Goal: Information Seeking & Learning: Compare options

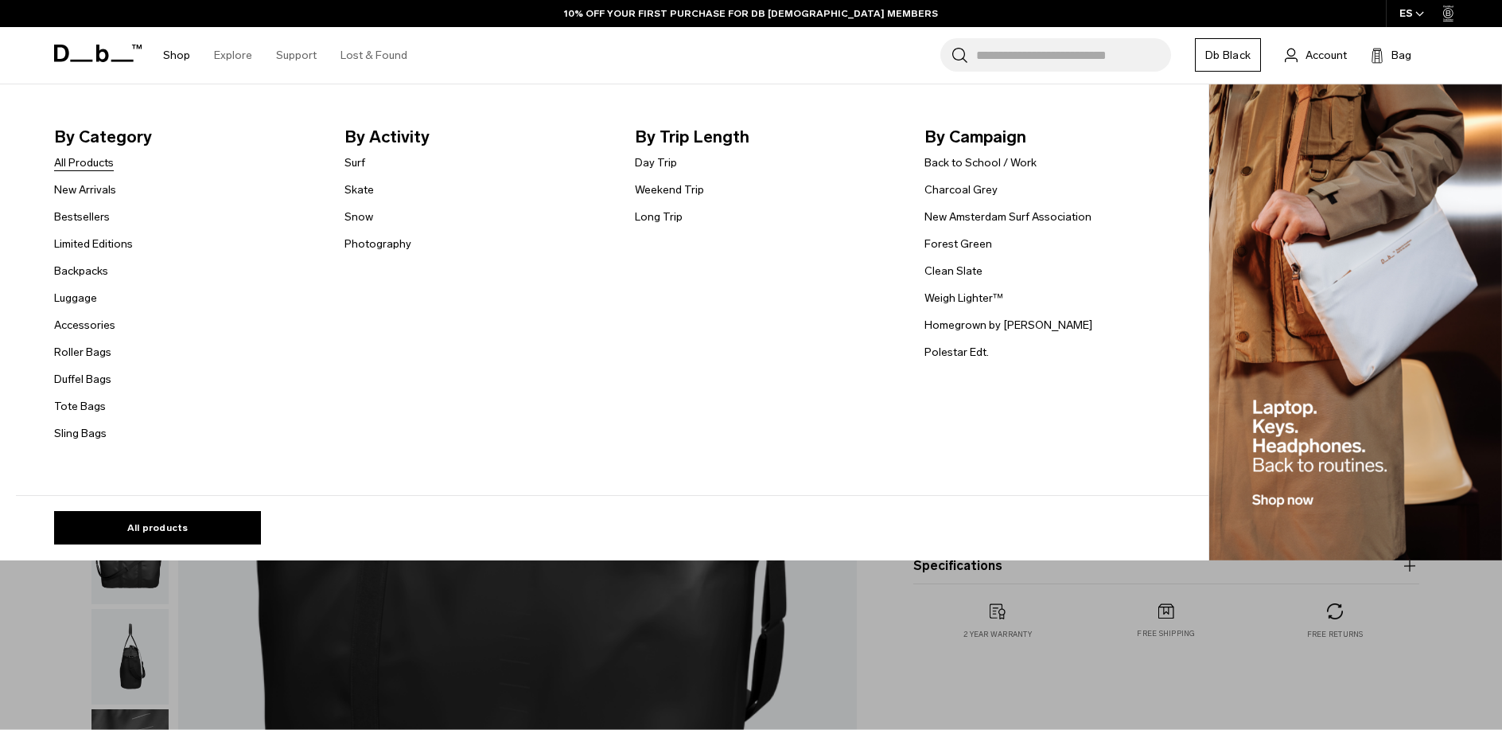
click at [106, 162] on link "All Products" at bounding box center [84, 162] width 60 height 17
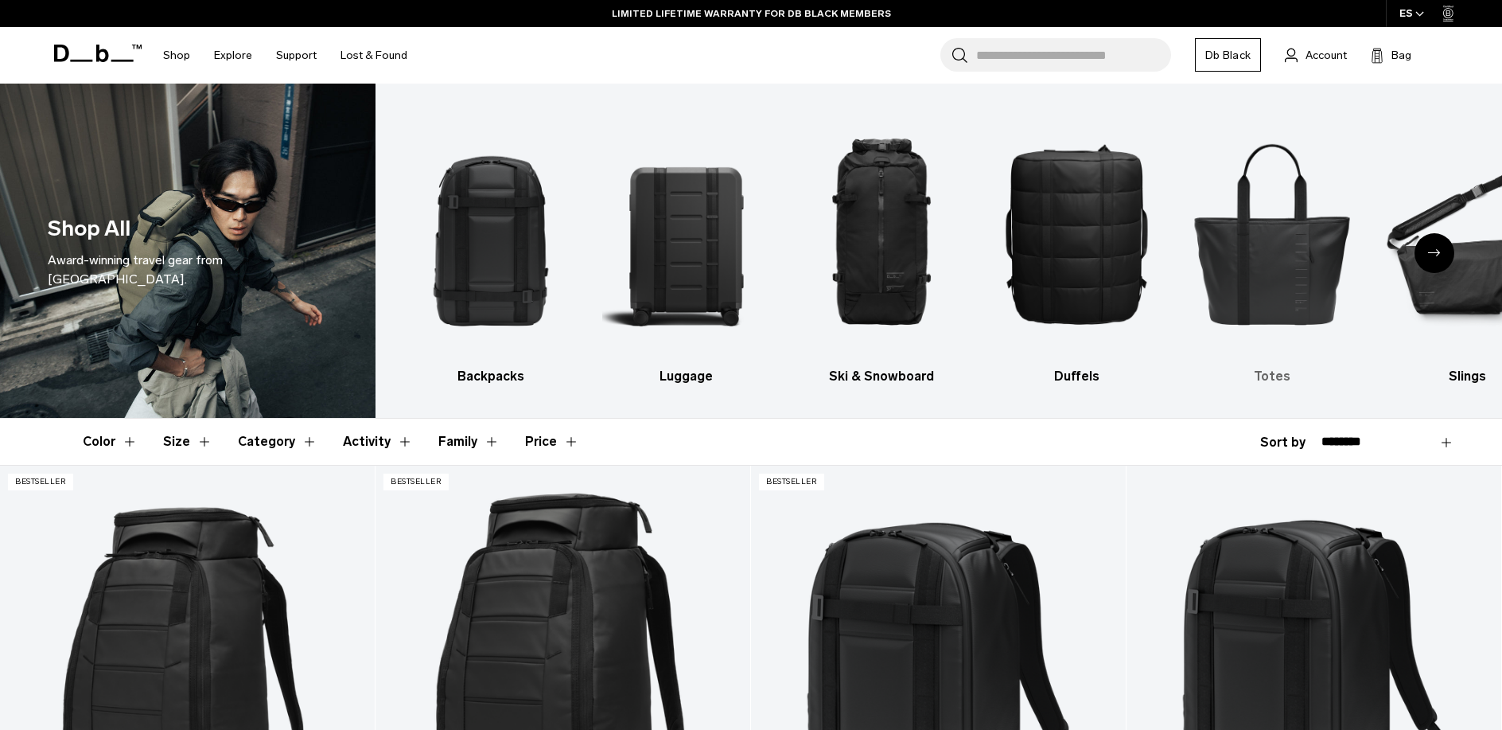
click at [1248, 263] on img "5 / 10" at bounding box center [1272, 232] width 167 height 251
click at [1226, 261] on img "5 / 10" at bounding box center [1272, 232] width 167 height 251
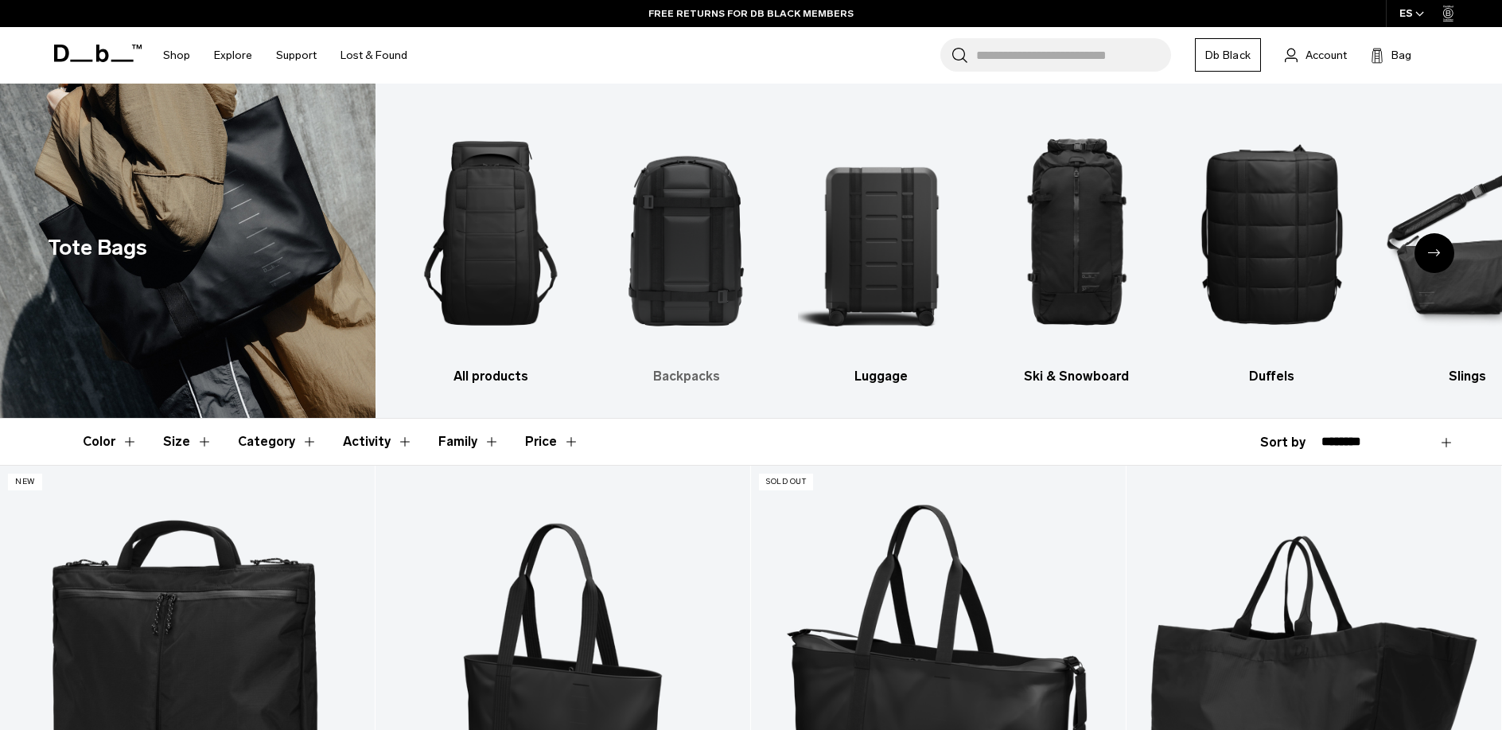
click at [730, 239] on img "2 / 10" at bounding box center [685, 232] width 167 height 251
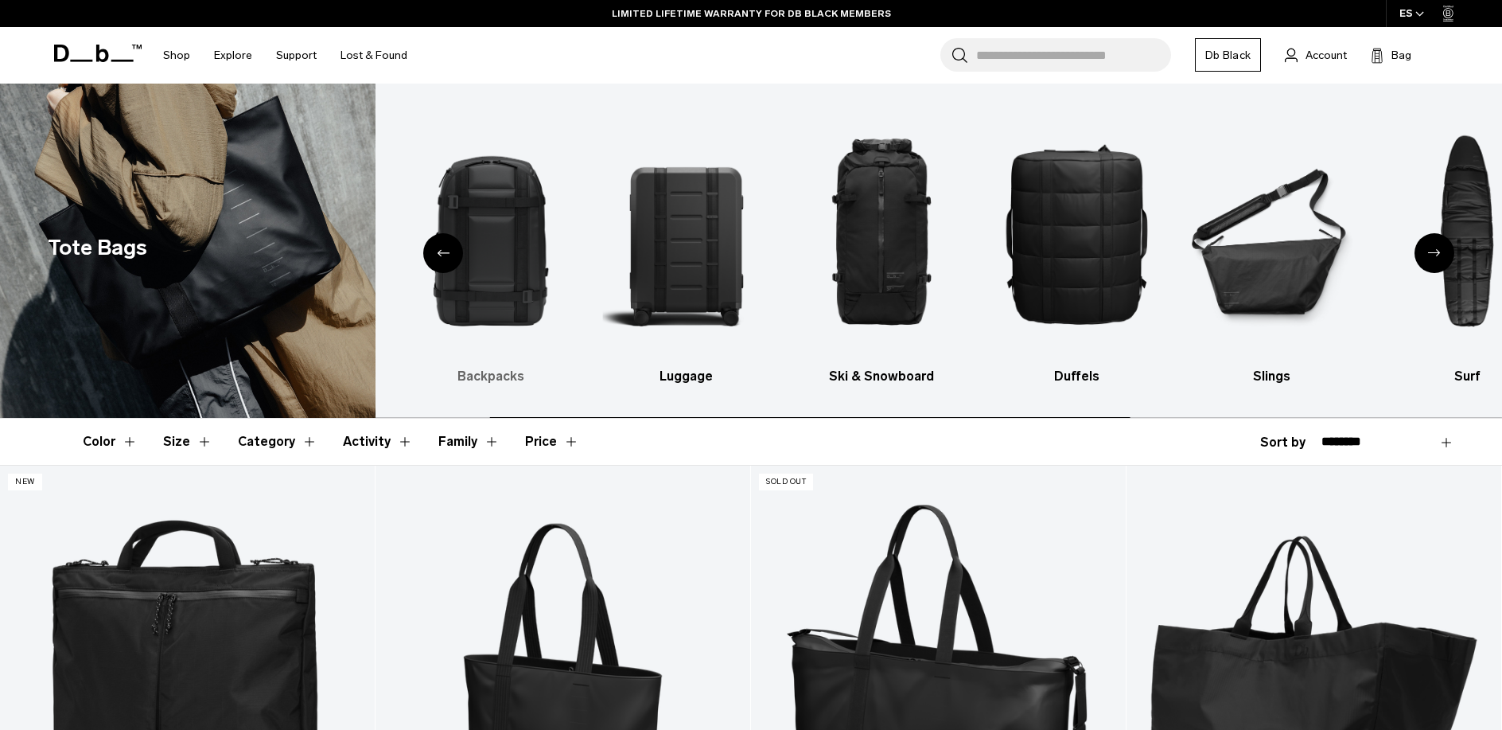
click at [517, 256] on img "2 / 10" at bounding box center [490, 232] width 167 height 251
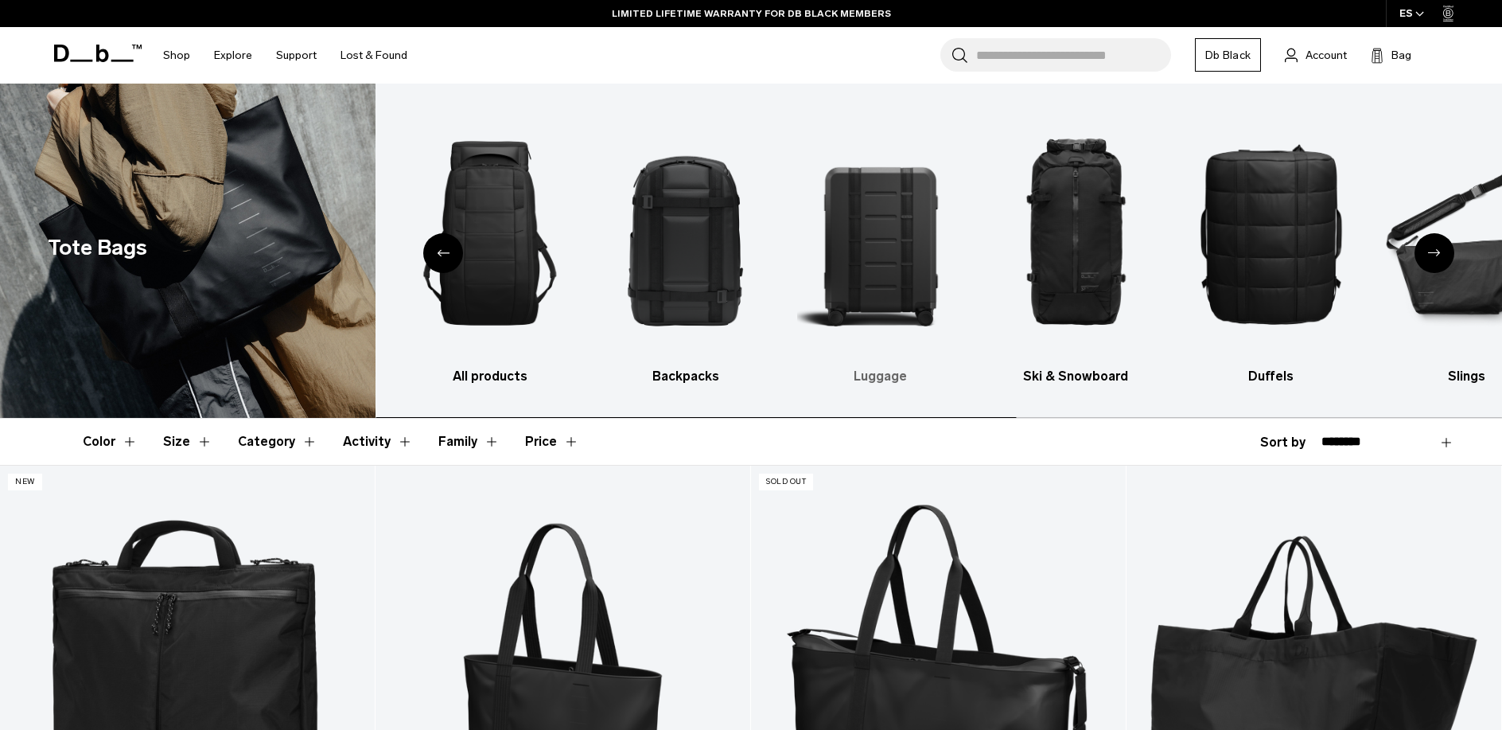
click at [686, 372] on h3 "Backpacks" at bounding box center [685, 376] width 167 height 19
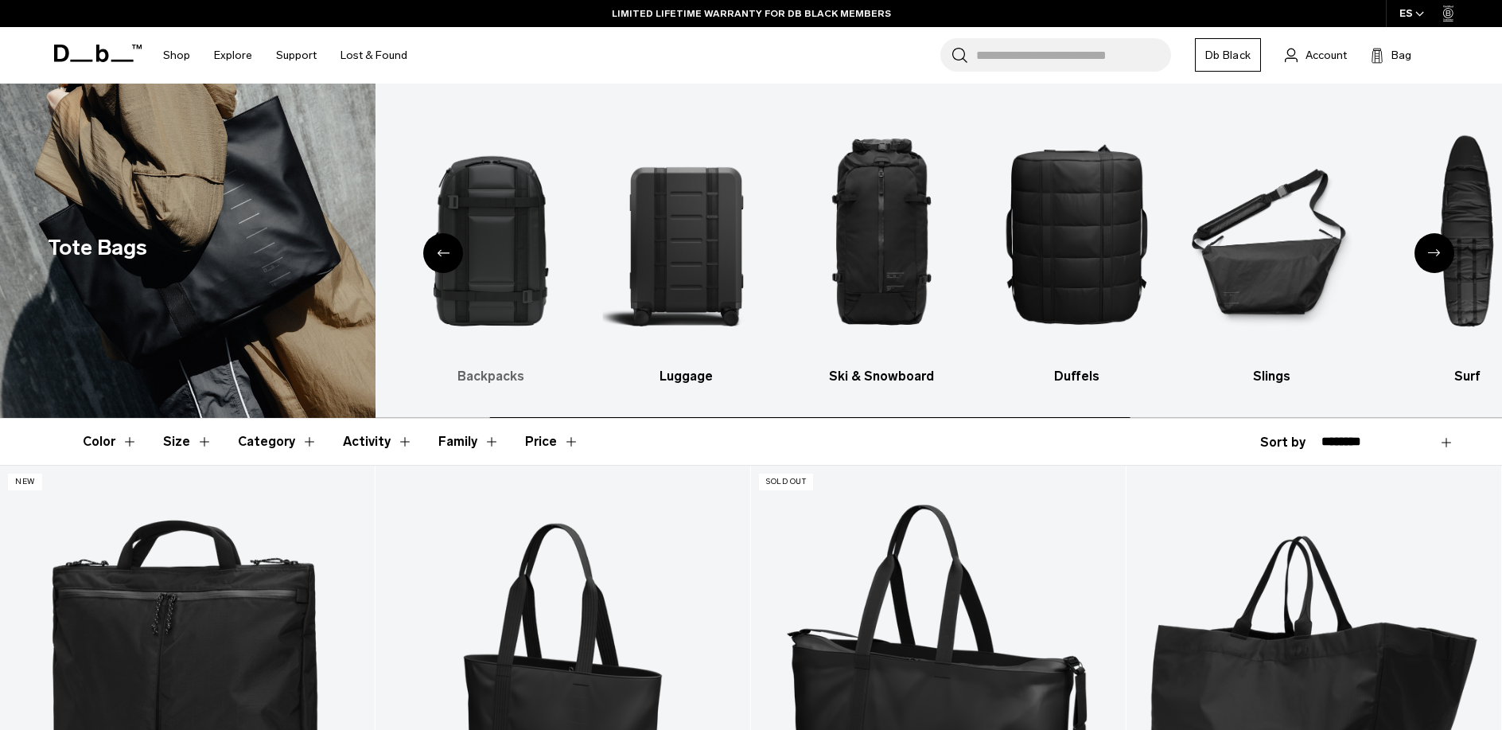
click at [524, 252] on img "2 / 10" at bounding box center [490, 232] width 167 height 251
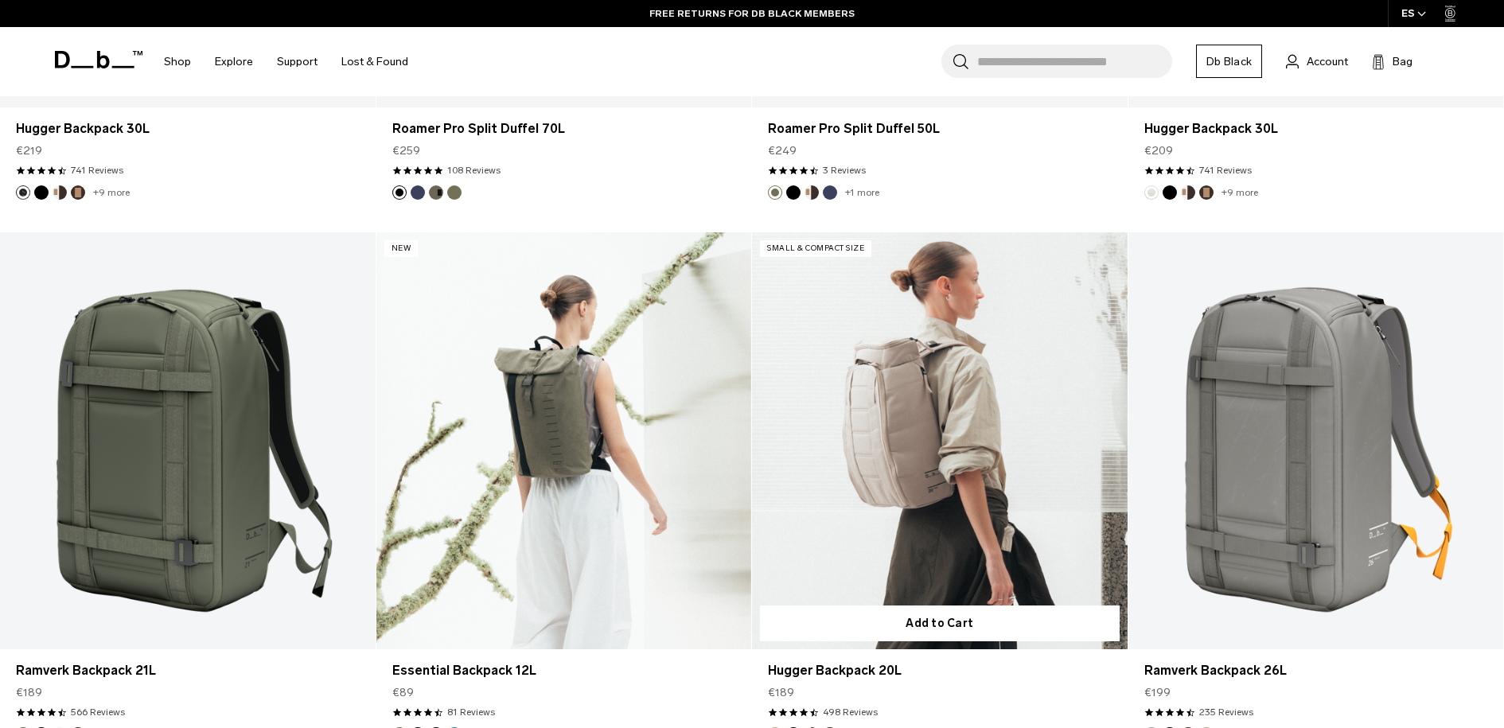
scroll to position [3514, 0]
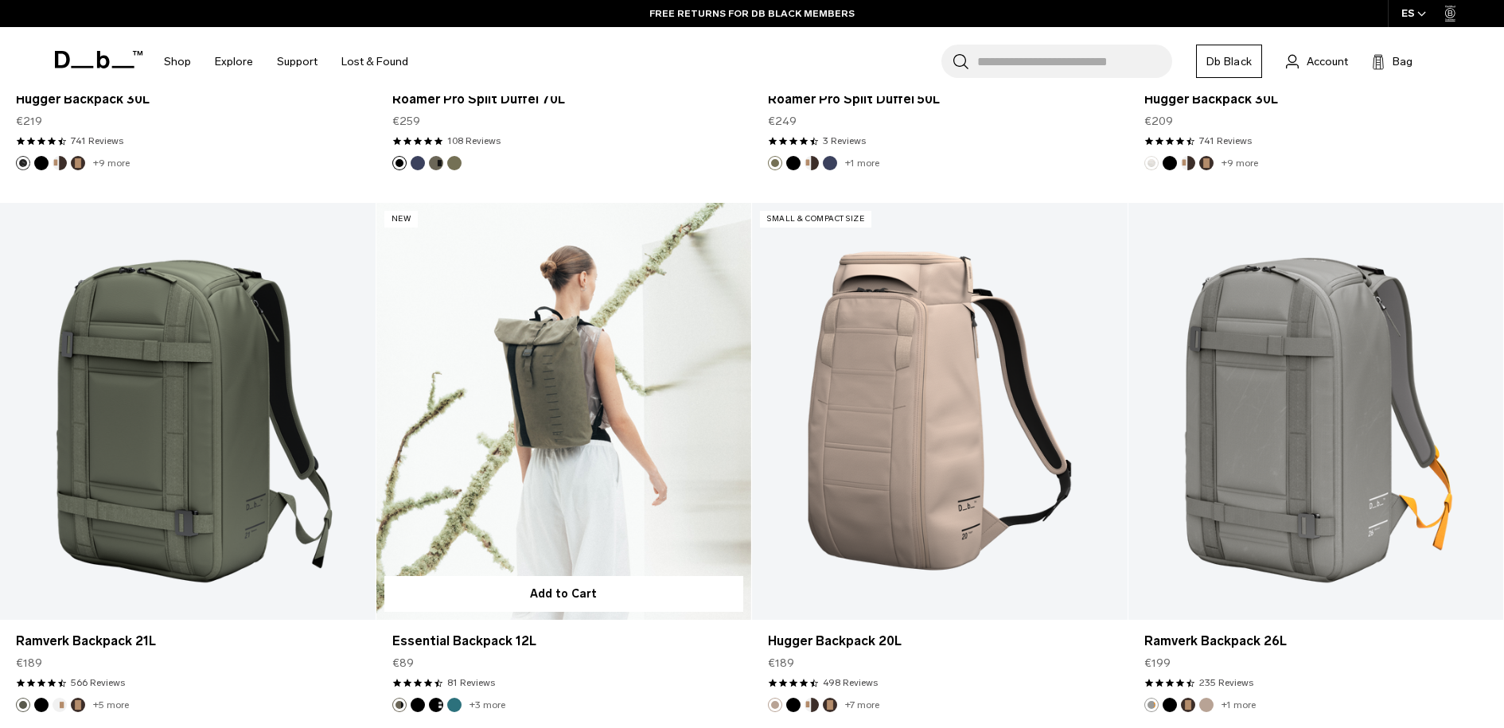
click at [514, 395] on link "Essential Backpack 12L" at bounding box center [564, 411] width 376 height 417
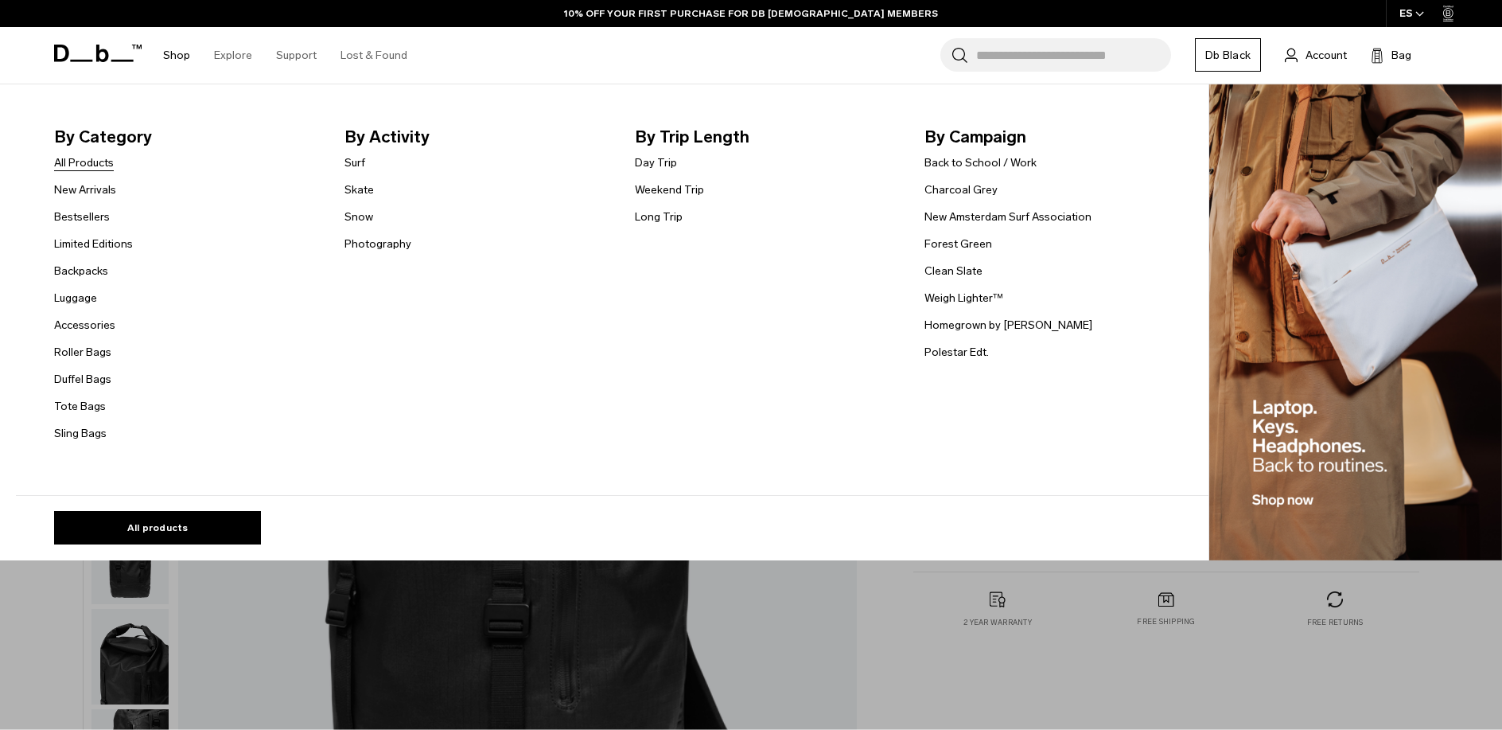
click at [92, 158] on link "All Products" at bounding box center [84, 162] width 60 height 17
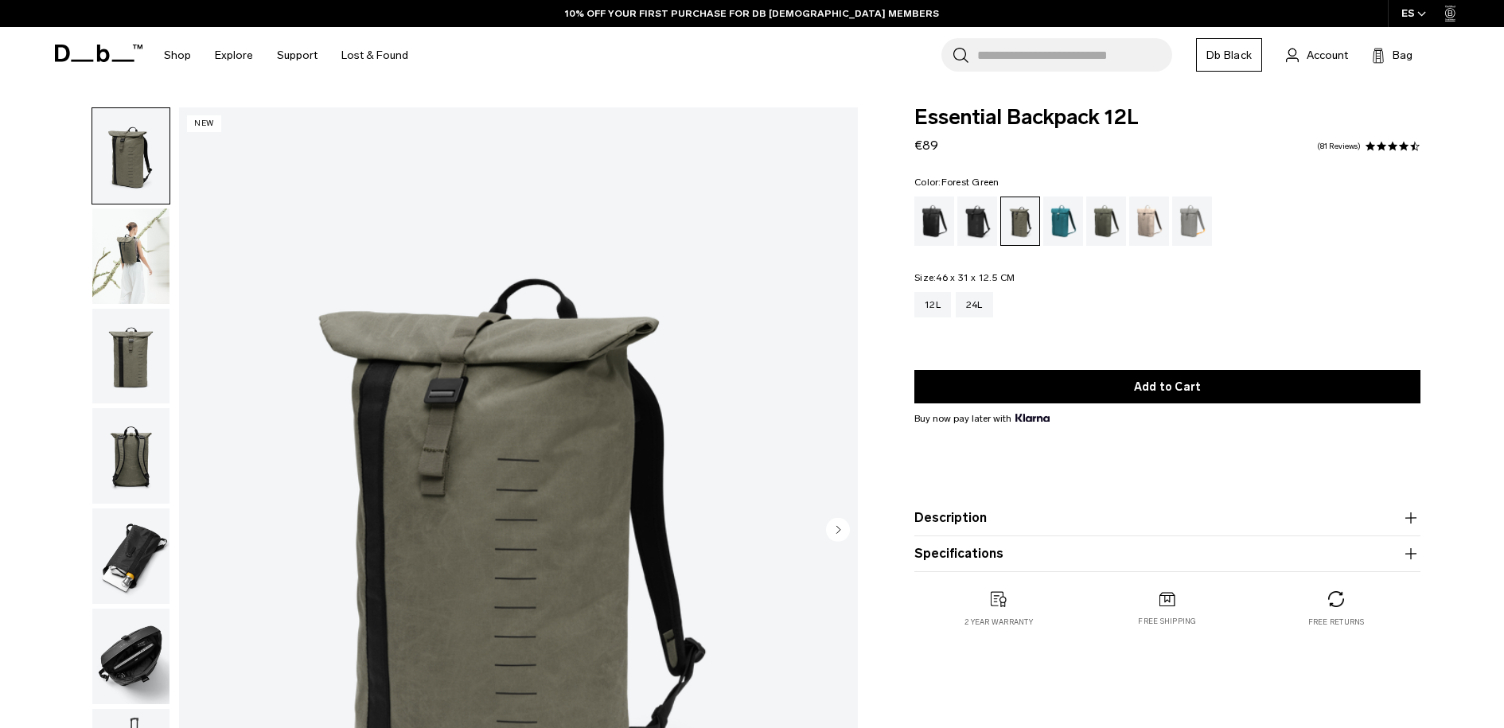
click at [123, 549] on img "button" at bounding box center [130, 555] width 77 height 95
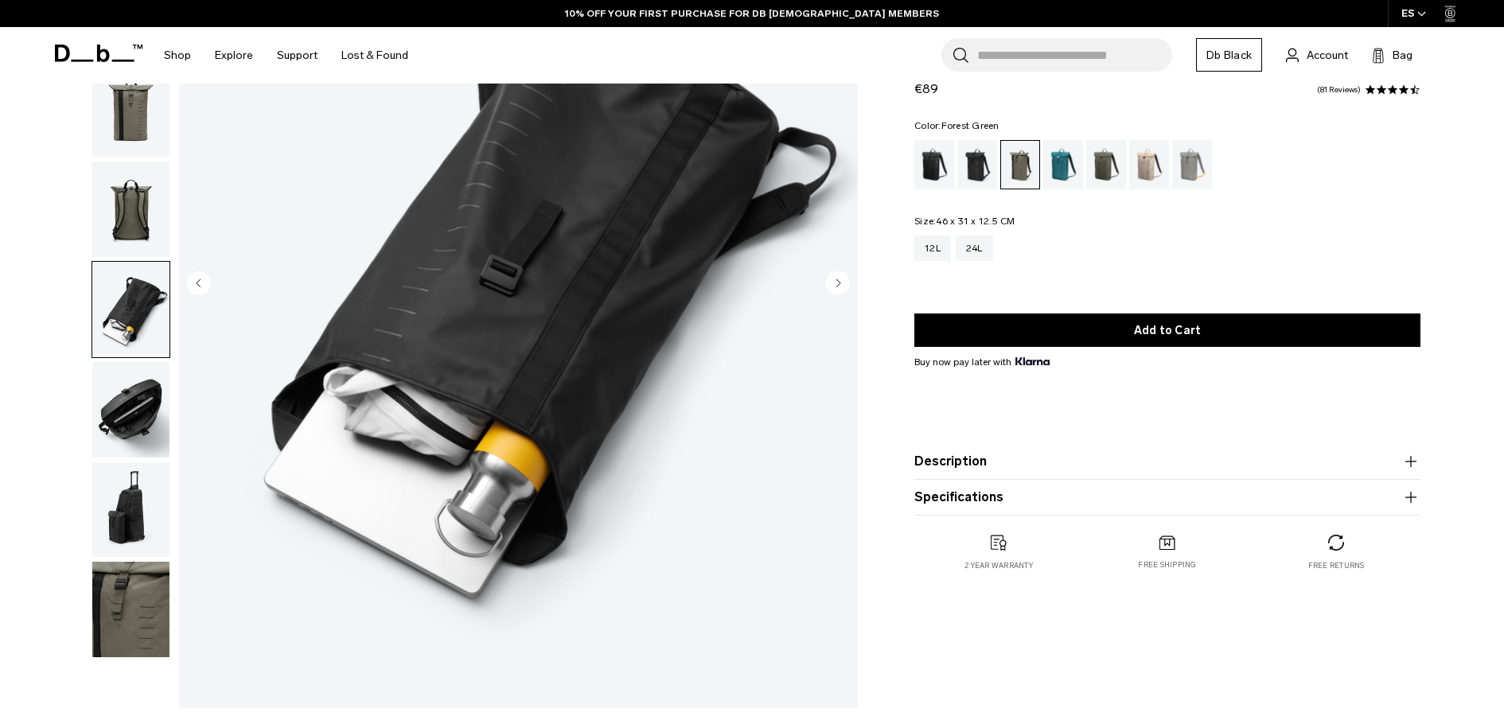
scroll to position [325, 0]
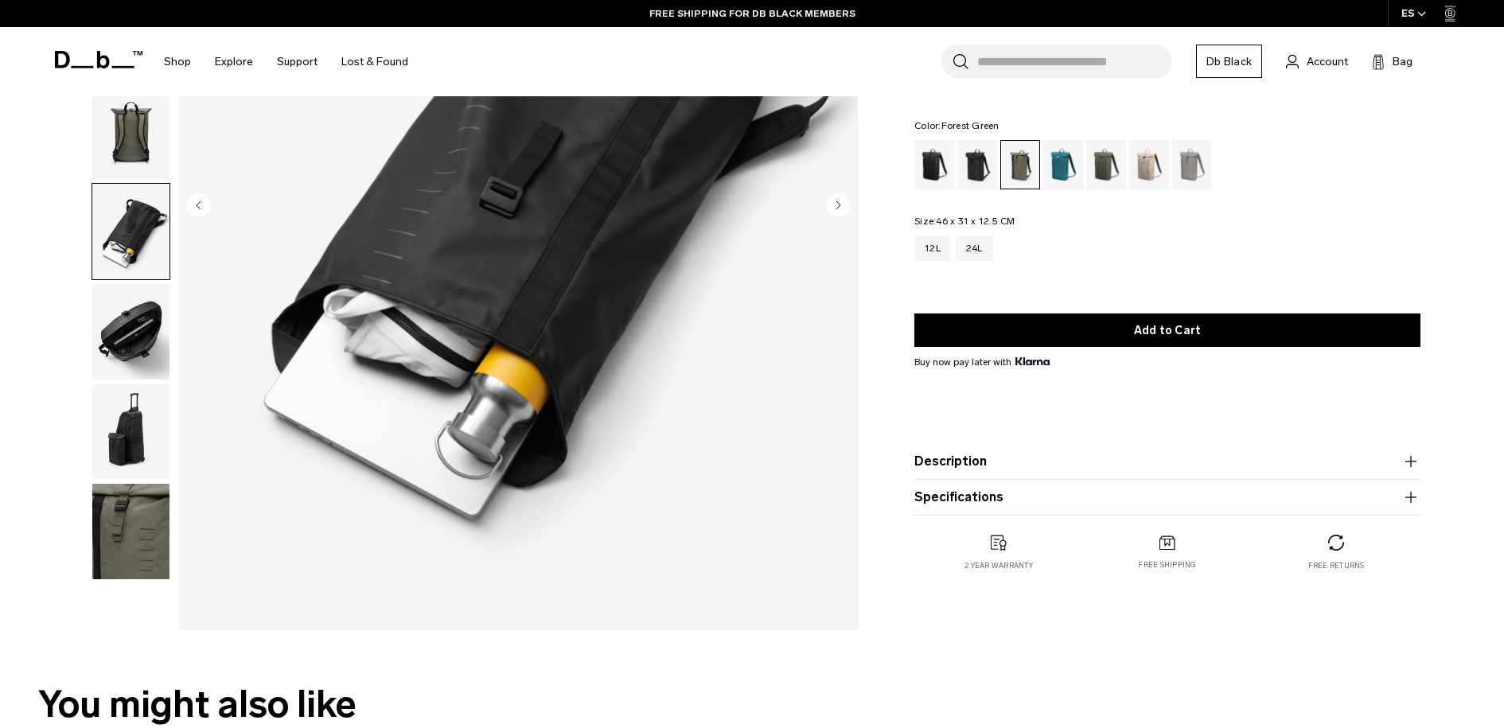
click at [139, 333] on img "button" at bounding box center [130, 331] width 77 height 95
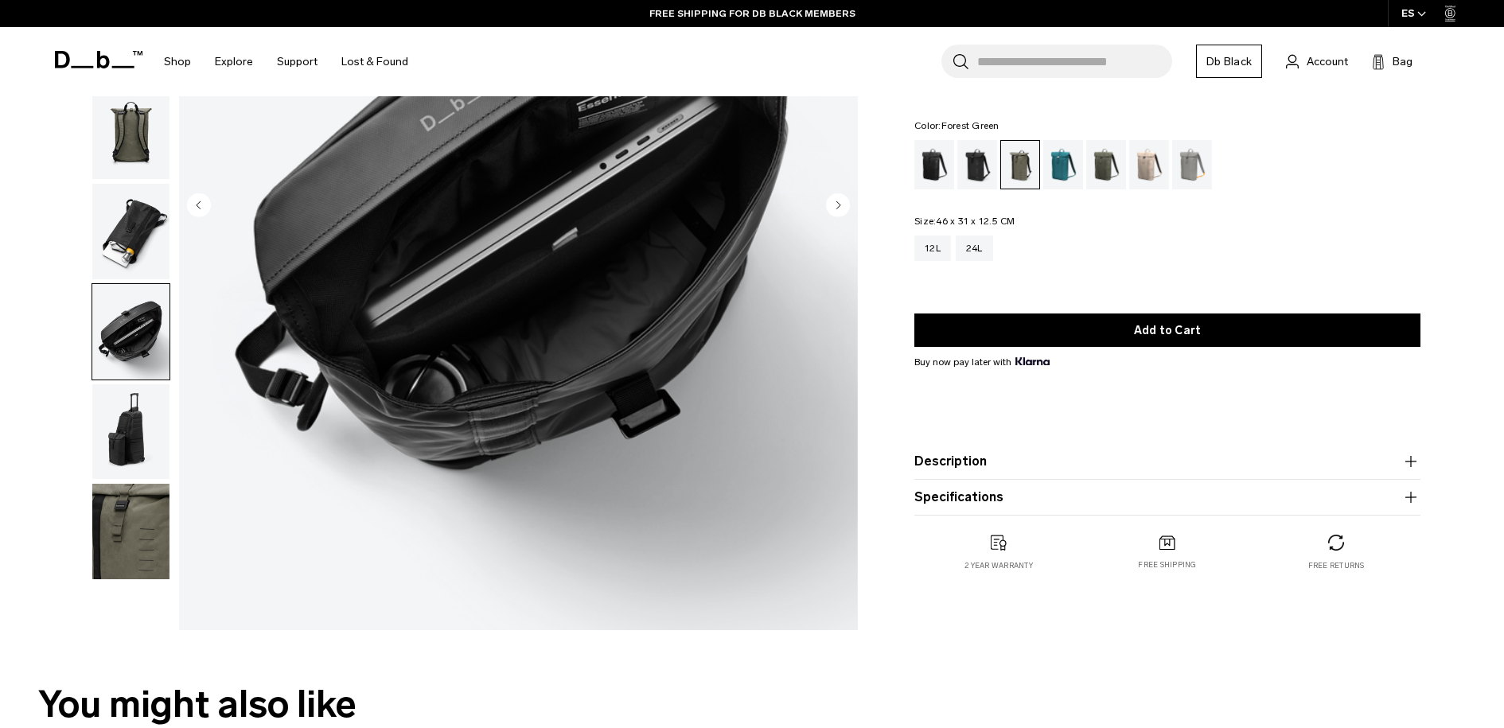
click at [139, 406] on img "button" at bounding box center [130, 431] width 77 height 95
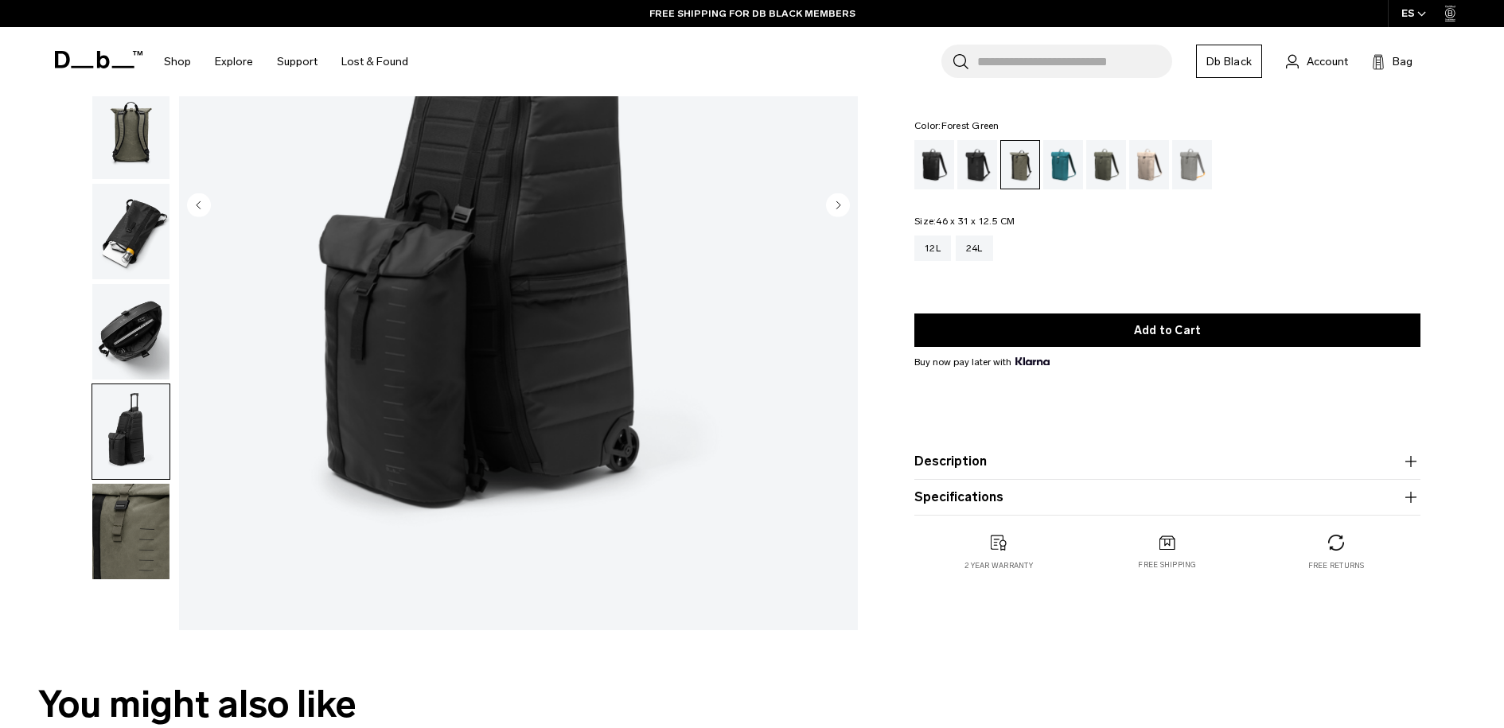
click at [119, 563] on img "button" at bounding box center [130, 531] width 77 height 95
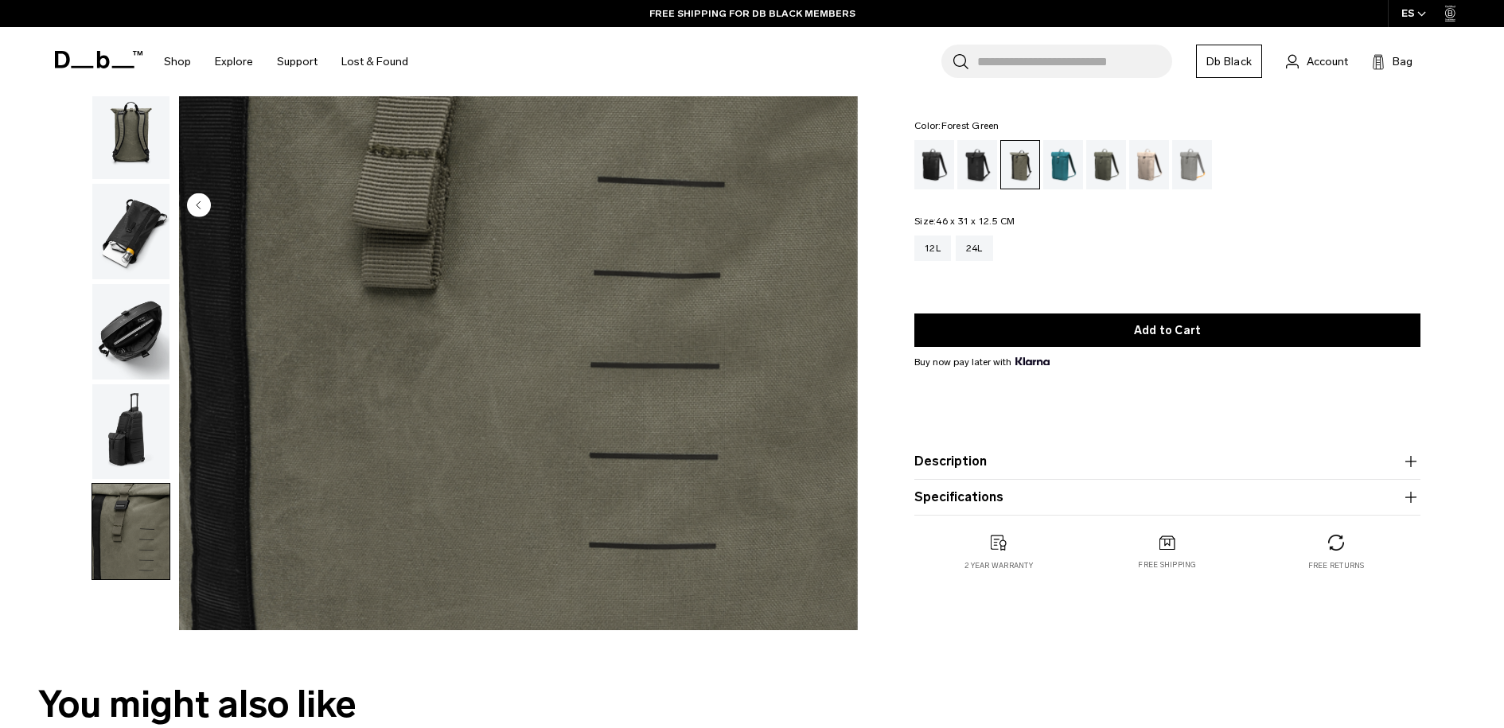
click at [119, 313] on img "button" at bounding box center [130, 331] width 77 height 95
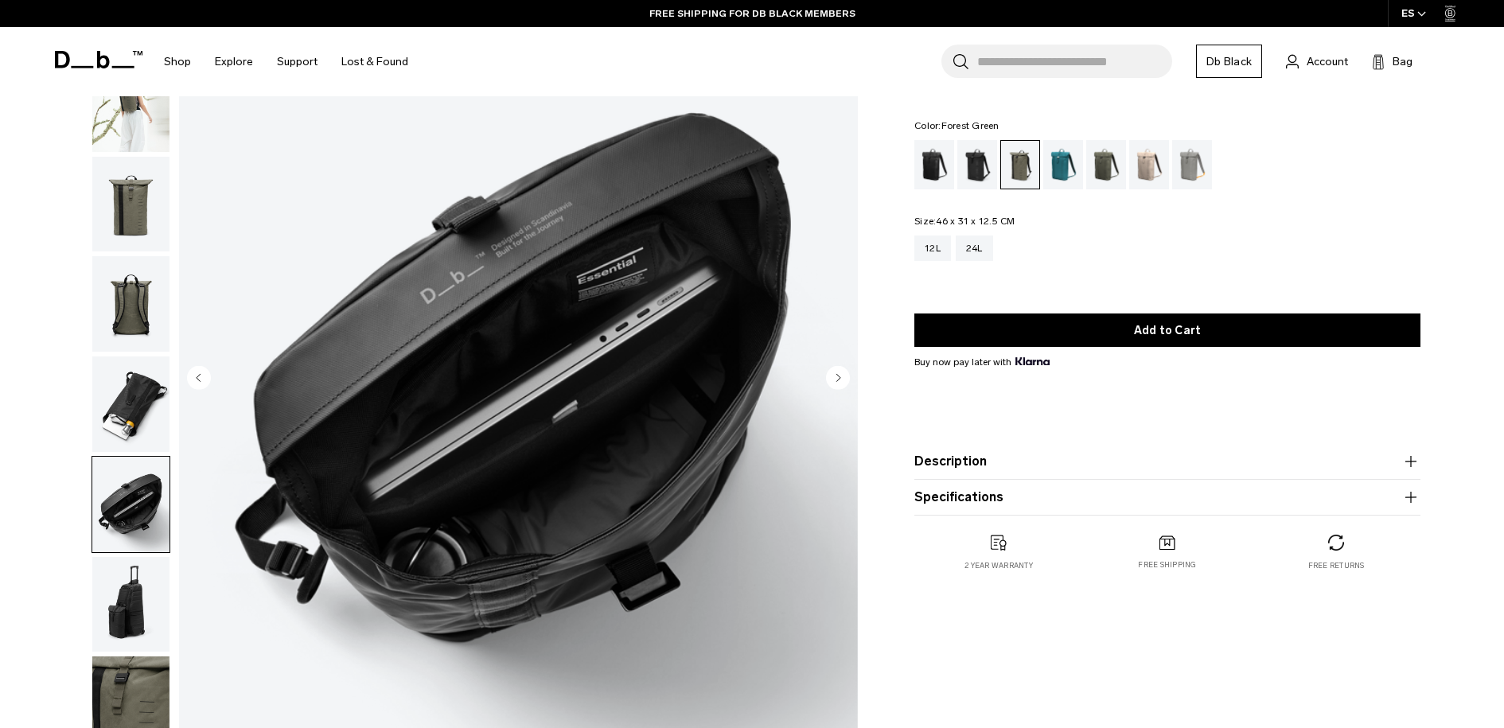
scroll to position [116, 0]
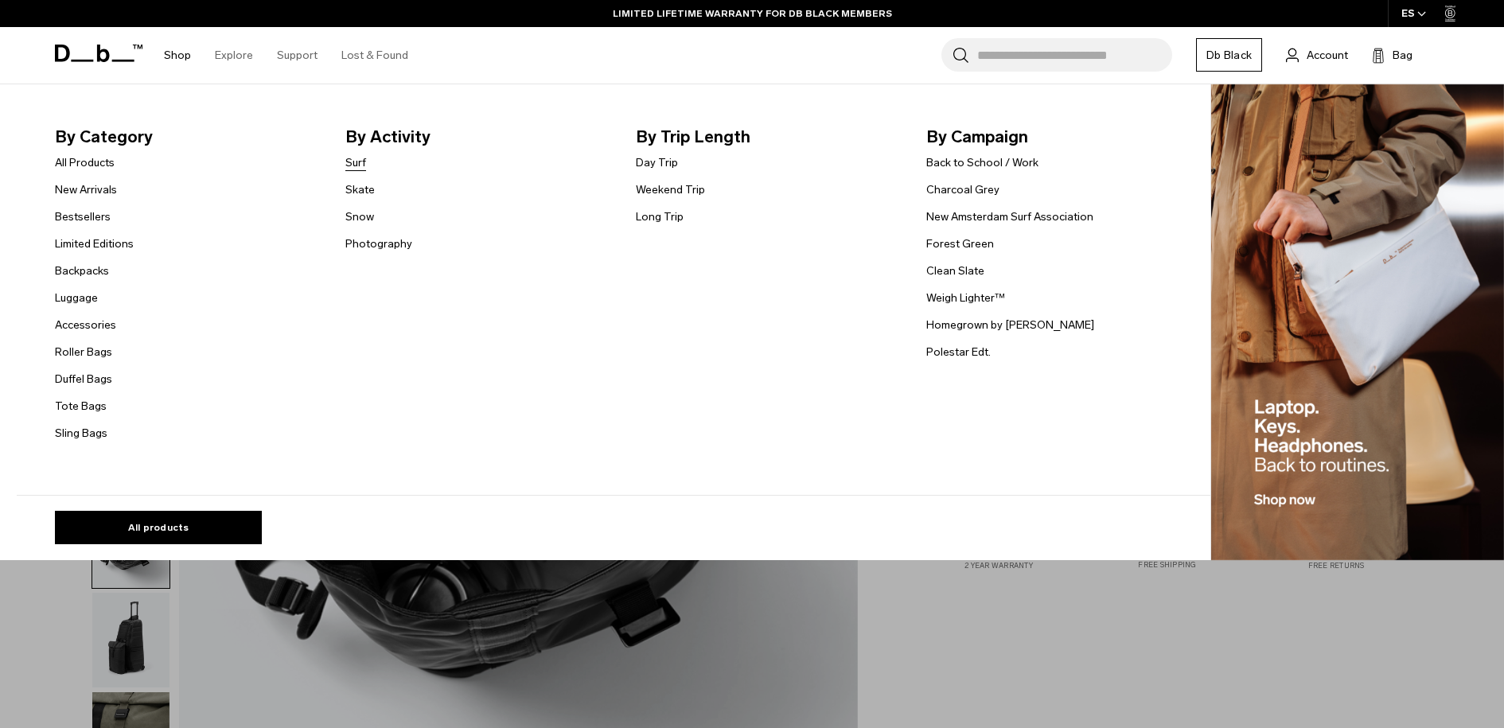
click at [356, 162] on link "Surf" at bounding box center [355, 162] width 21 height 17
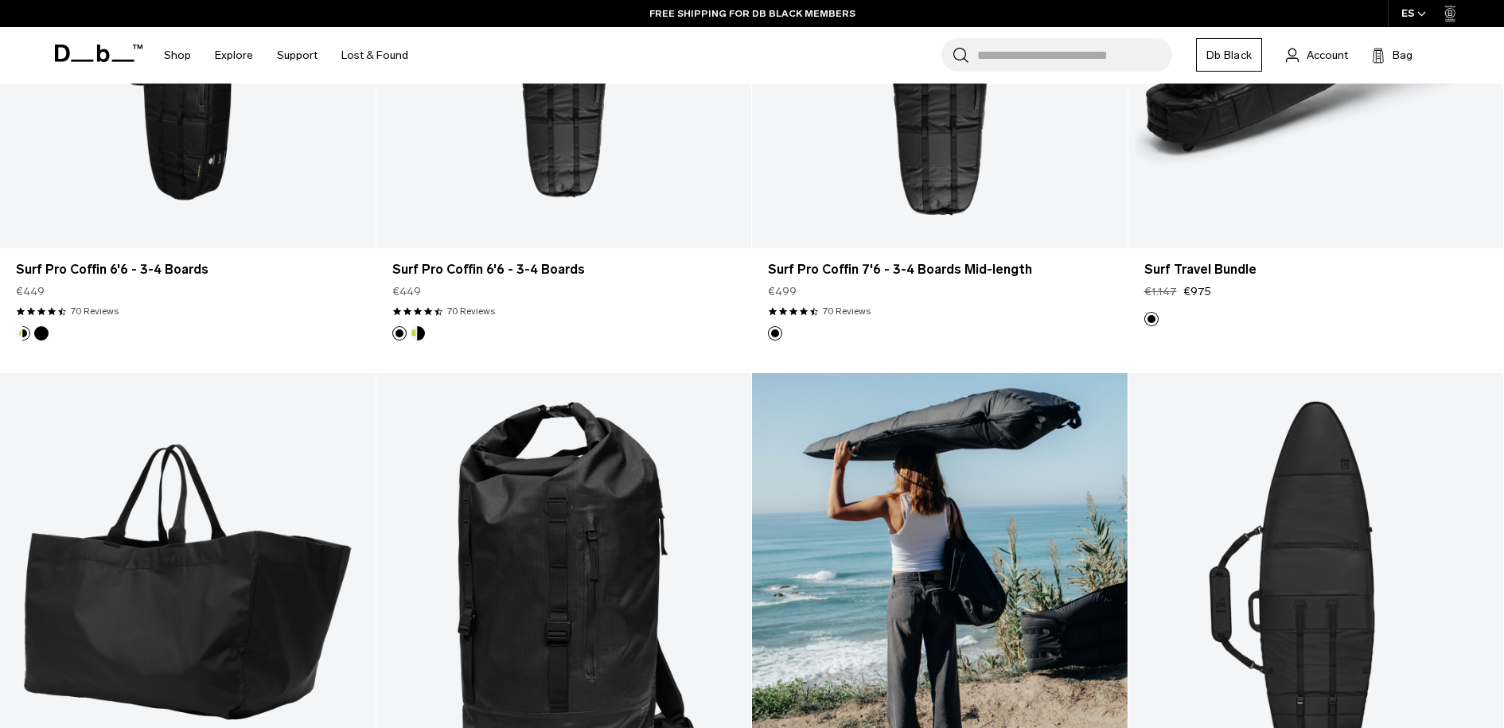
scroll to position [985, 0]
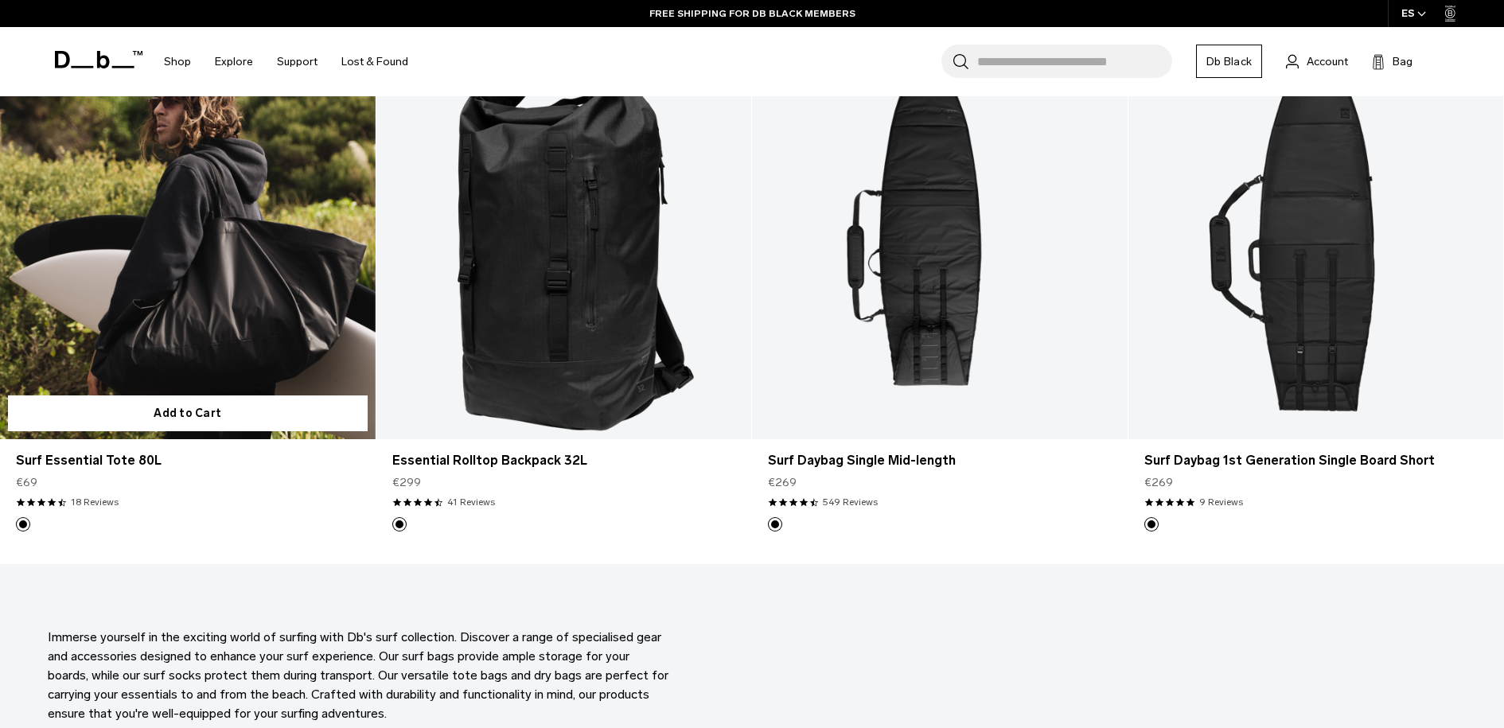
click at [283, 263] on link "Surf Essential Tote 80L" at bounding box center [188, 230] width 376 height 417
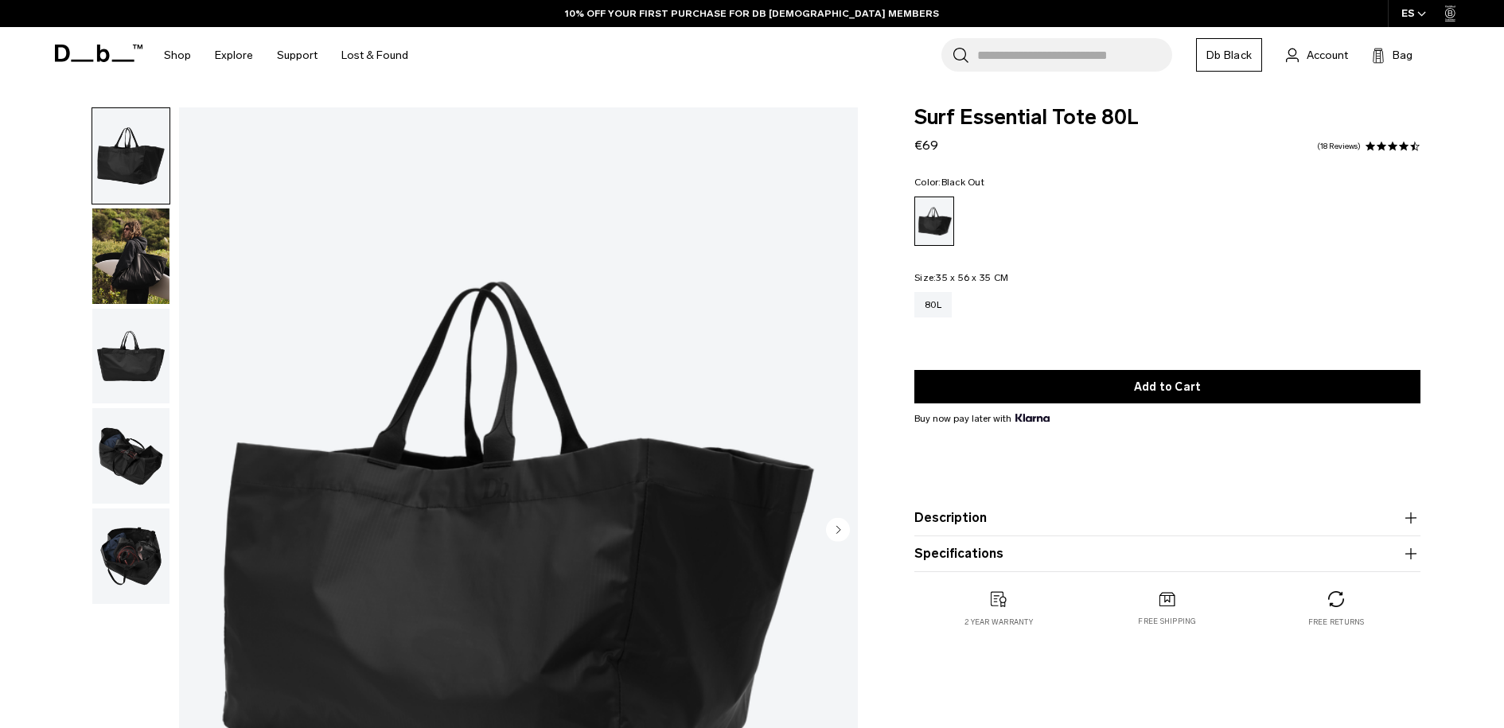
click at [142, 340] on img "button" at bounding box center [130, 356] width 77 height 95
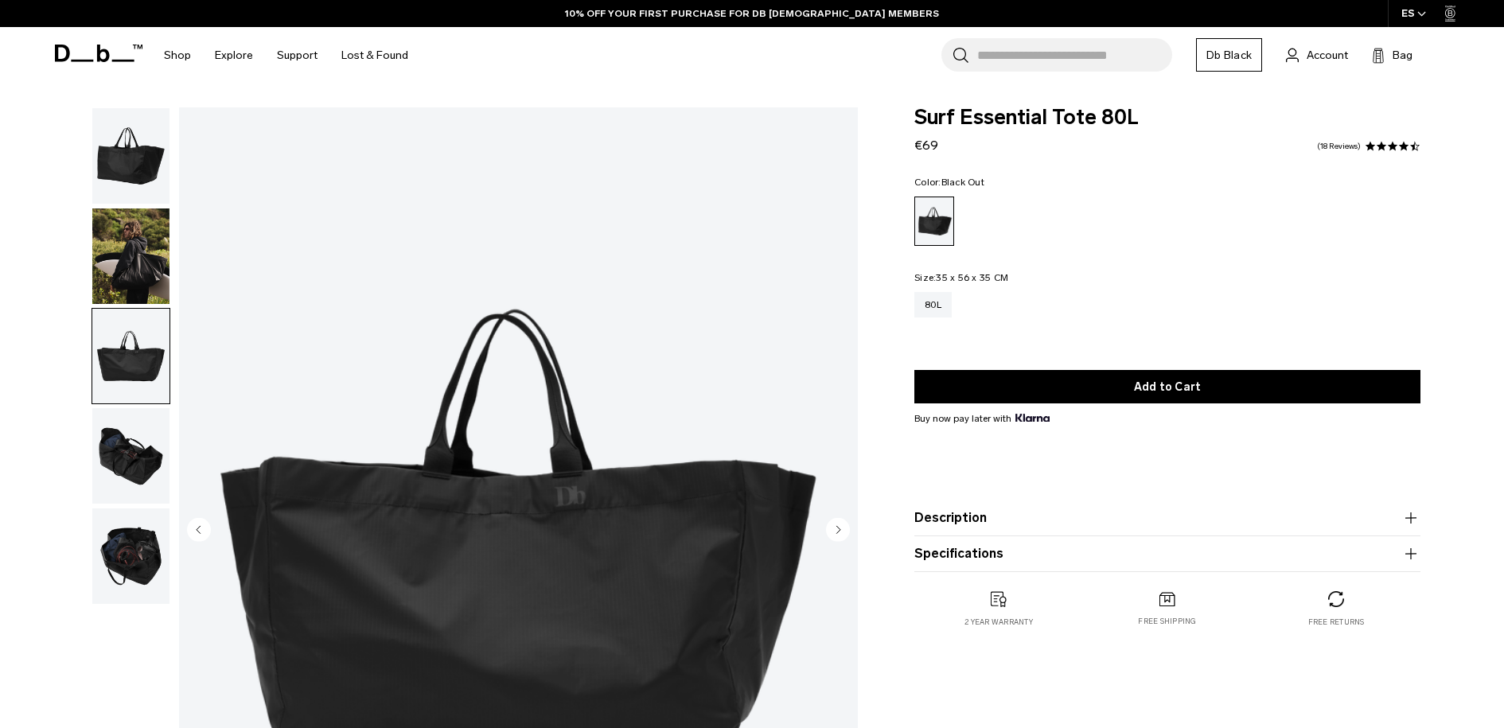
click at [146, 424] on img "button" at bounding box center [130, 455] width 77 height 95
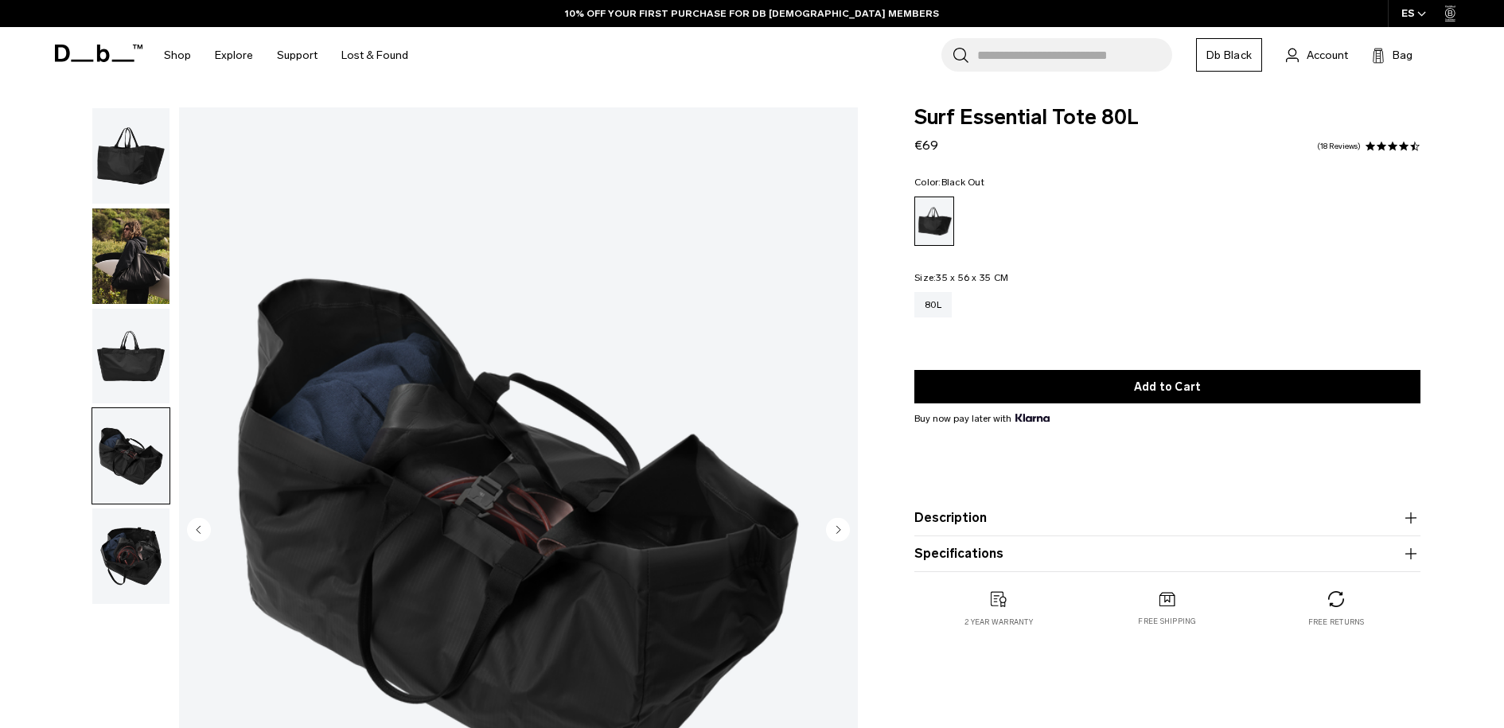
click at [142, 542] on img "button" at bounding box center [130, 555] width 77 height 95
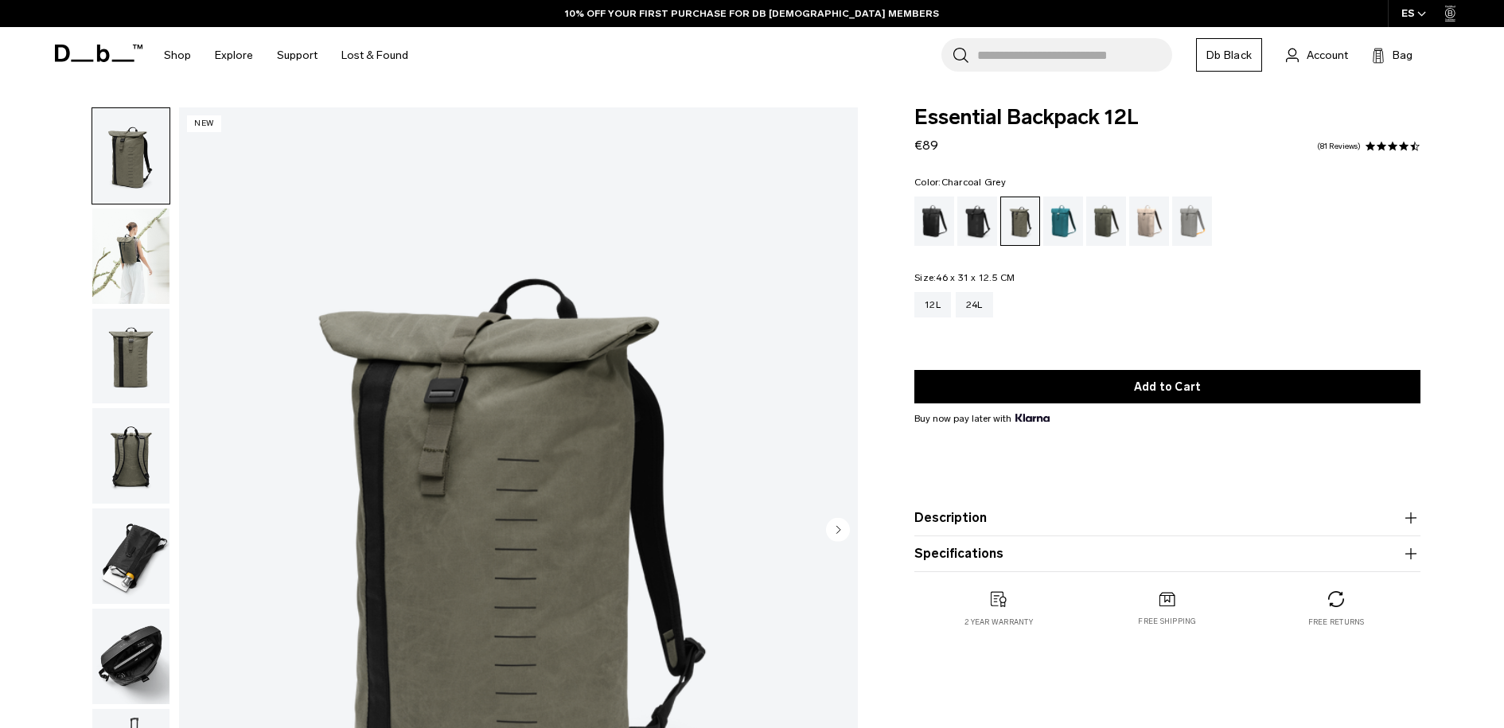
click at [967, 232] on div "Charcoal Grey" at bounding box center [977, 221] width 41 height 49
click at [1056, 230] on div "Midnight Teal" at bounding box center [1063, 221] width 41 height 49
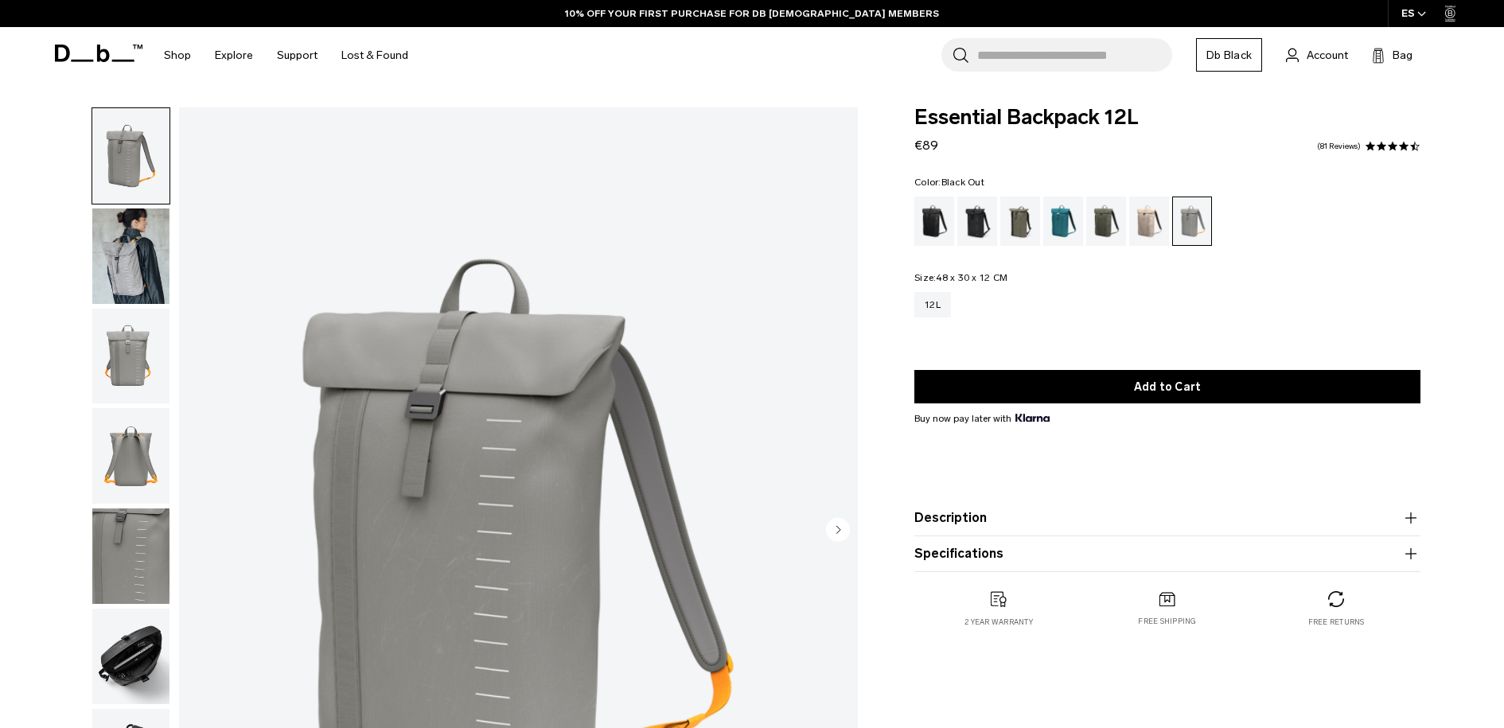
click at [940, 222] on div "Black Out" at bounding box center [934, 221] width 41 height 49
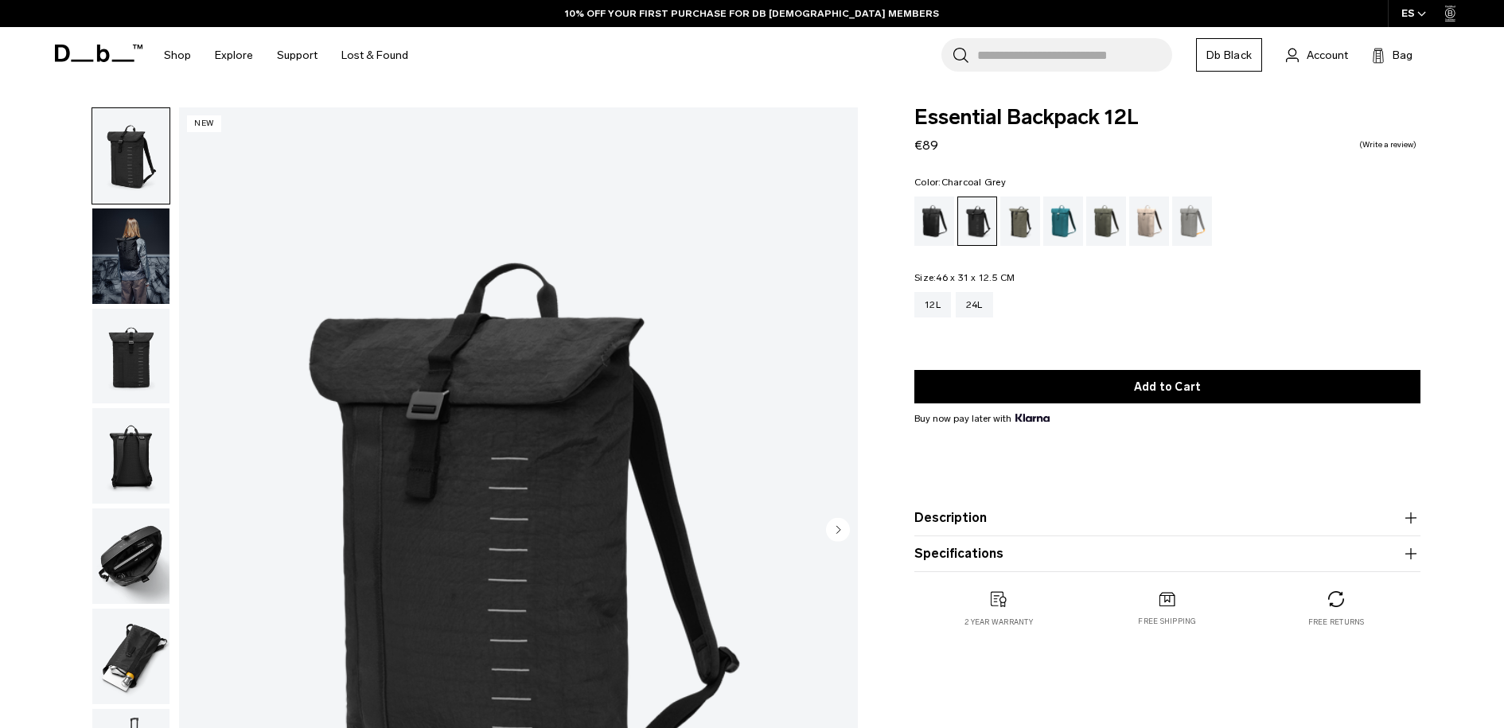
scroll to position [61, 0]
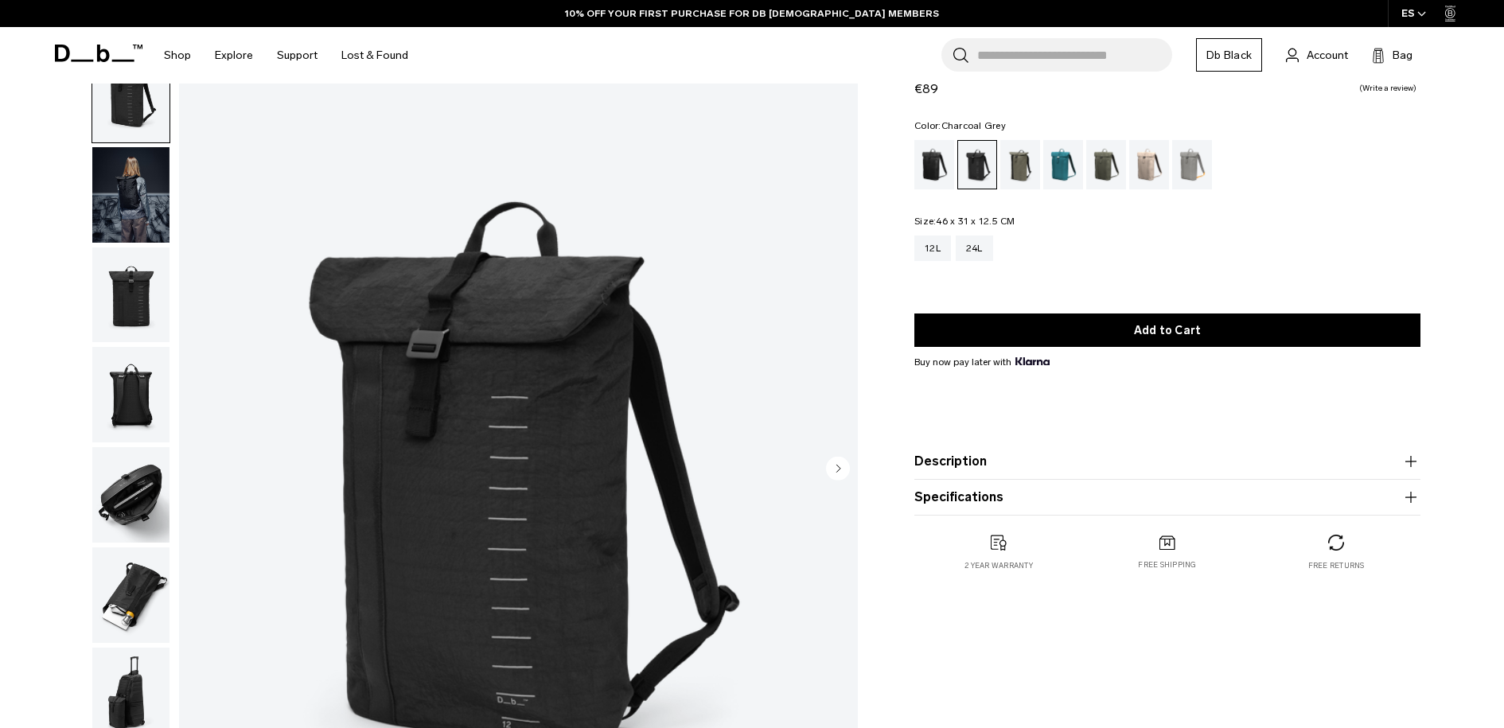
click at [154, 214] on img "button" at bounding box center [130, 194] width 77 height 95
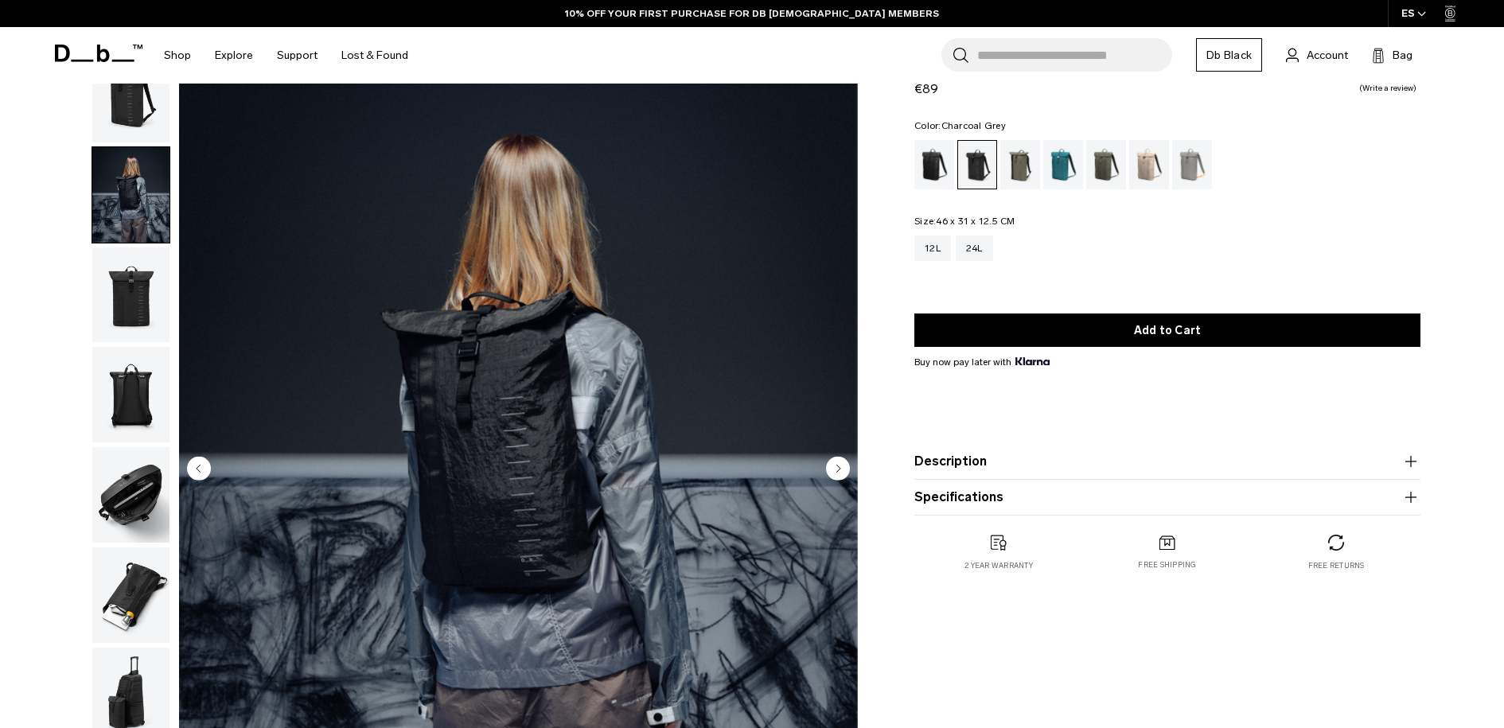
click at [156, 273] on img "button" at bounding box center [130, 294] width 77 height 95
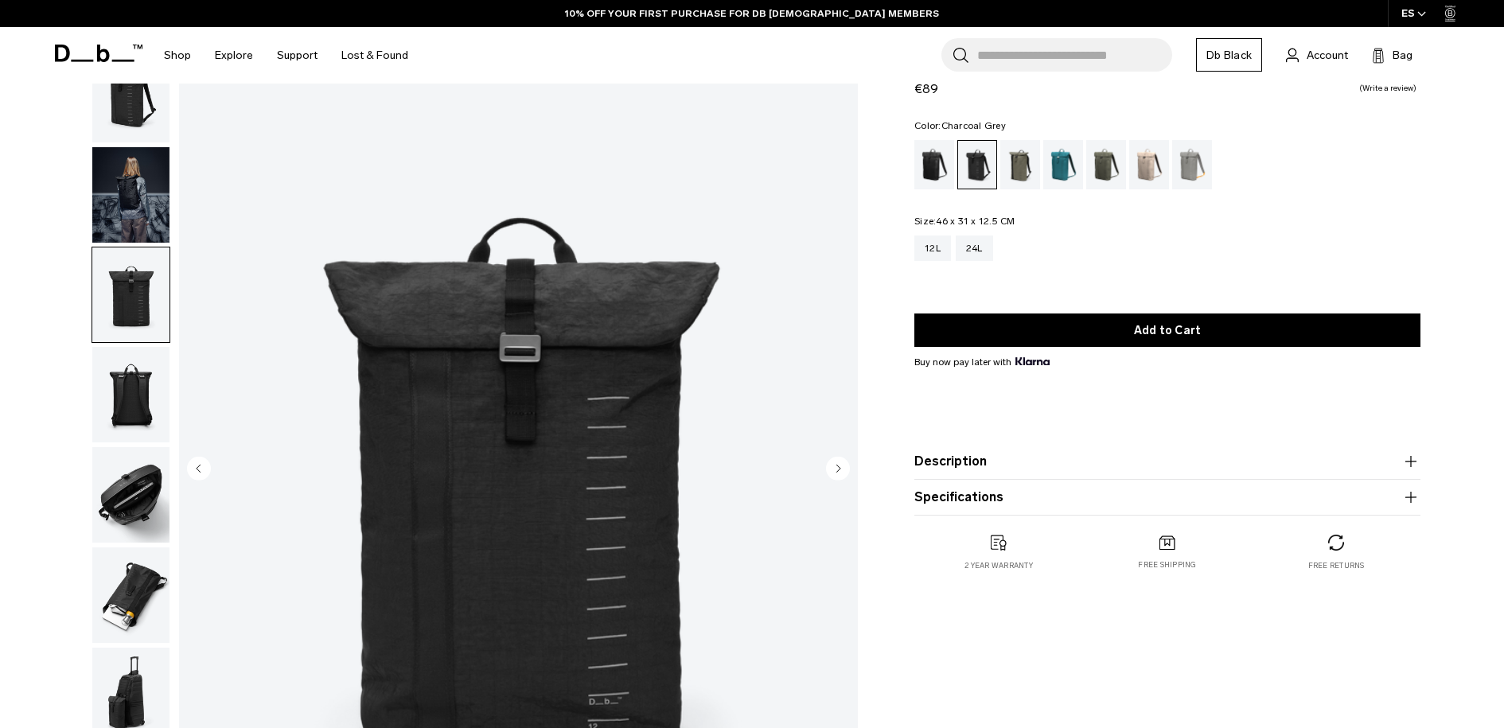
click at [149, 388] on img "button" at bounding box center [130, 394] width 77 height 95
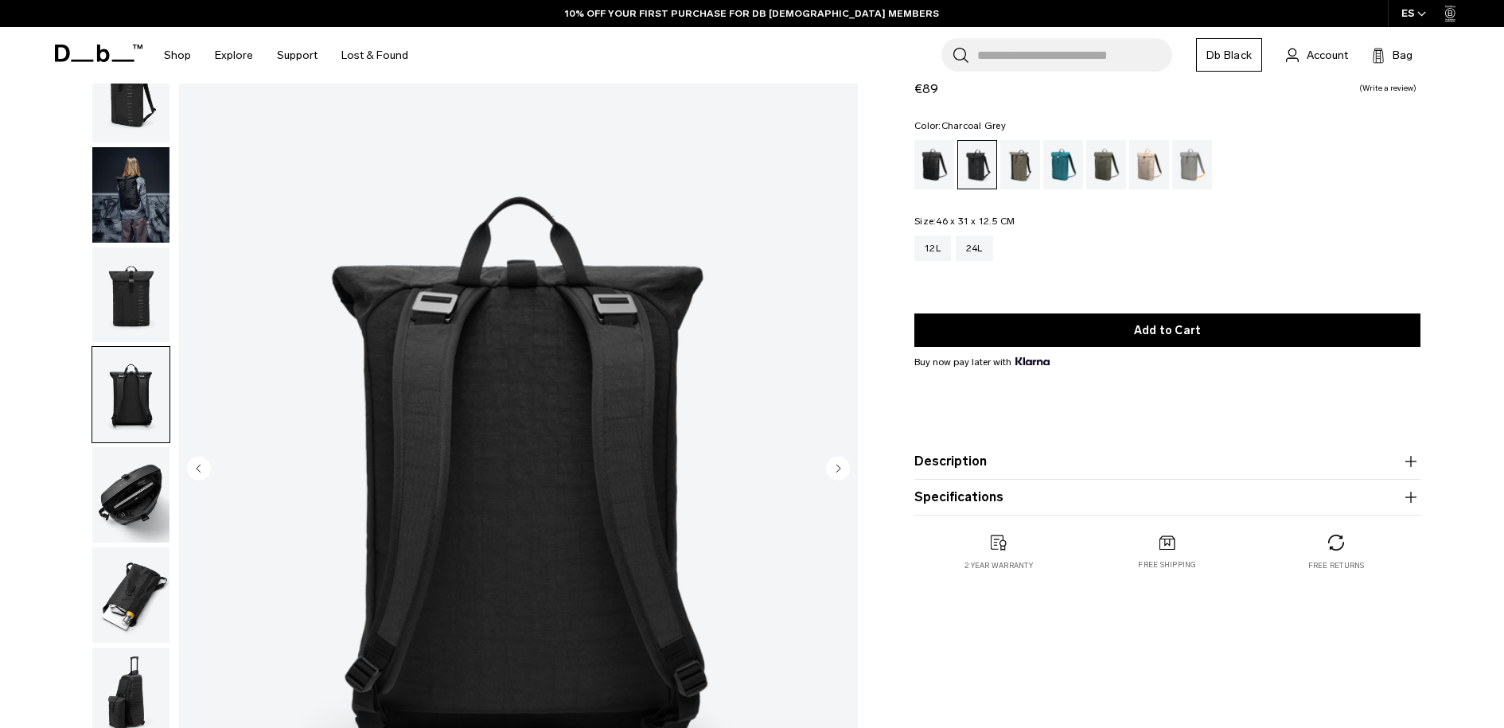
click at [149, 167] on img "button" at bounding box center [130, 194] width 77 height 95
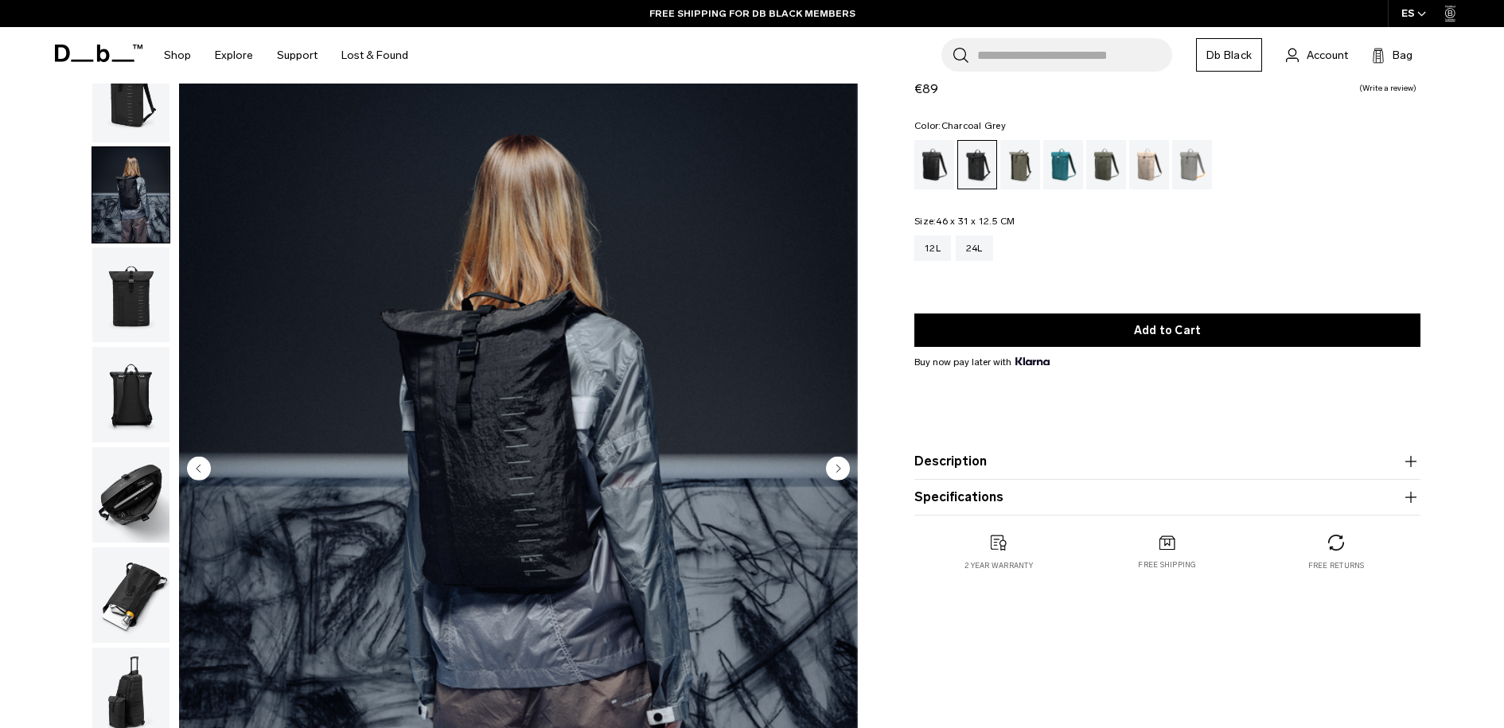
click at [144, 130] on img "button" at bounding box center [130, 94] width 77 height 95
